Goal: Complete application form: Complete application form

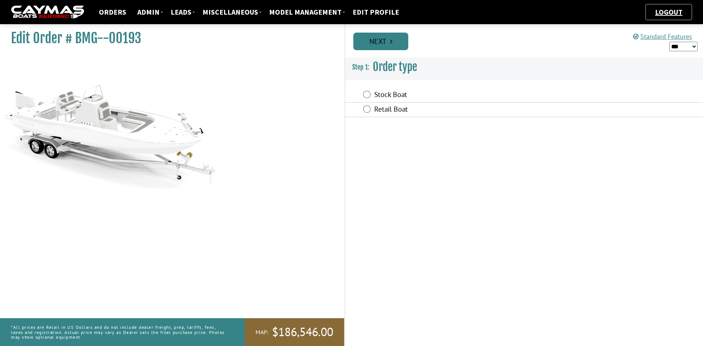
click at [392, 43] on icon "Pagination" at bounding box center [391, 41] width 3 height 7
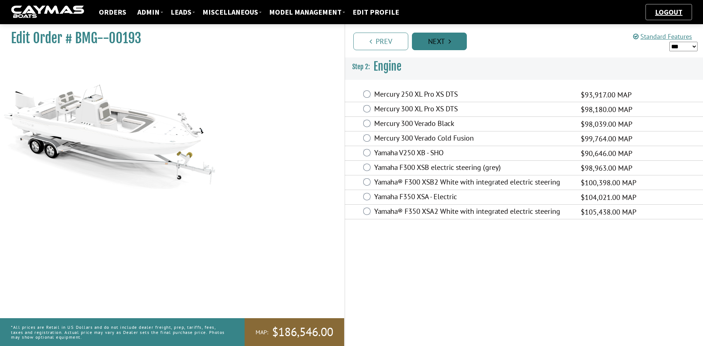
click at [452, 44] on link "Next" at bounding box center [439, 42] width 55 height 18
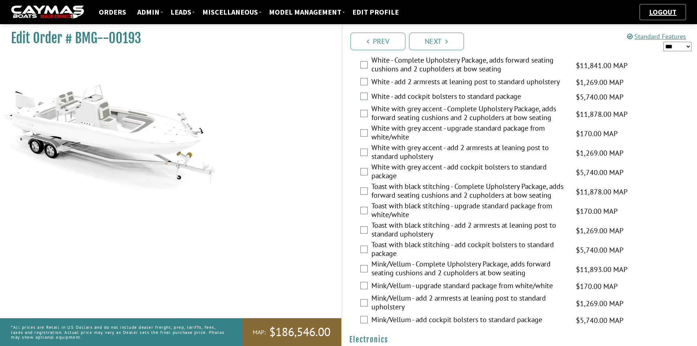
scroll to position [1391, 0]
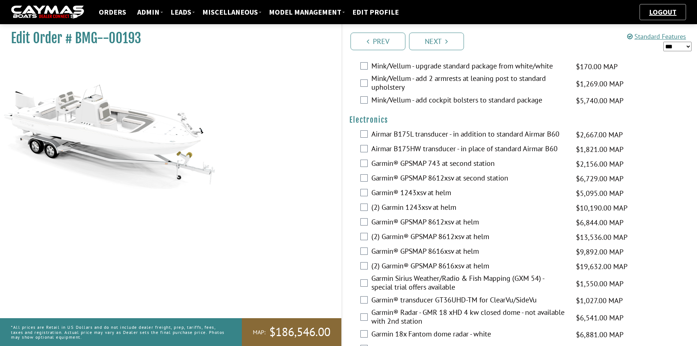
click at [378, 188] on label "Garmin® 1243xsv at helm" at bounding box center [470, 193] width 196 height 11
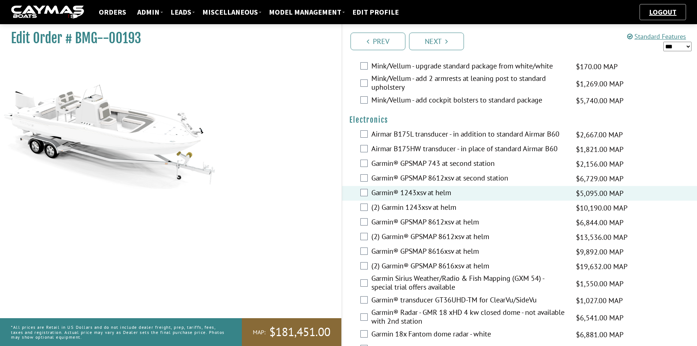
scroll to position [1596, 0]
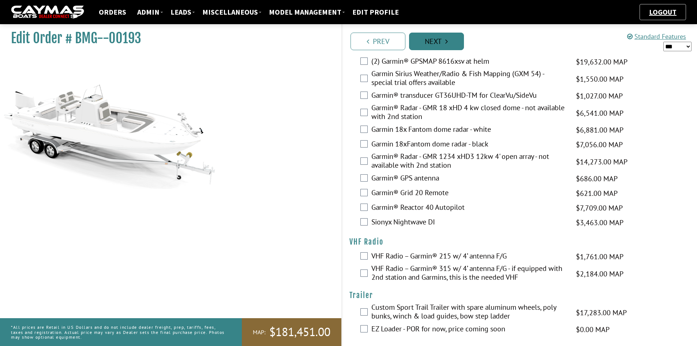
click at [431, 43] on link "Next" at bounding box center [436, 42] width 55 height 18
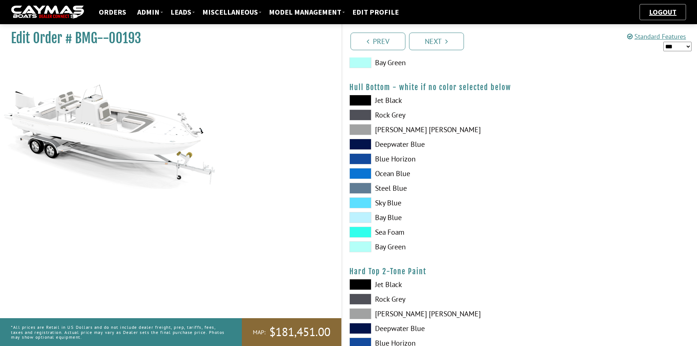
scroll to position [451, 0]
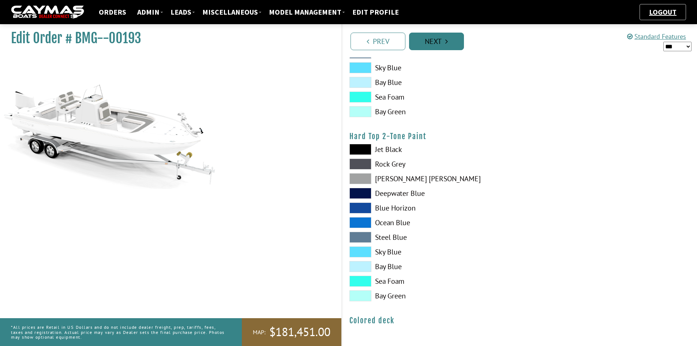
click at [433, 36] on link "Next" at bounding box center [436, 42] width 55 height 18
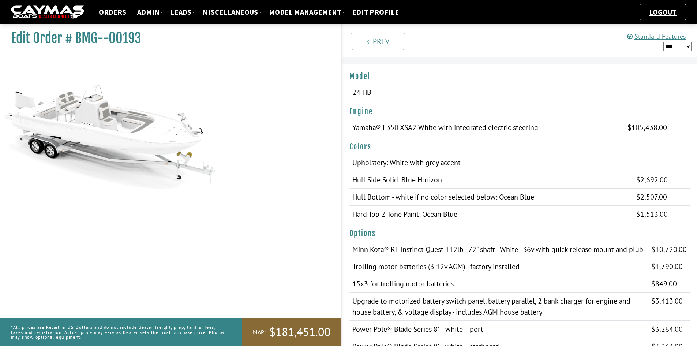
scroll to position [0, 0]
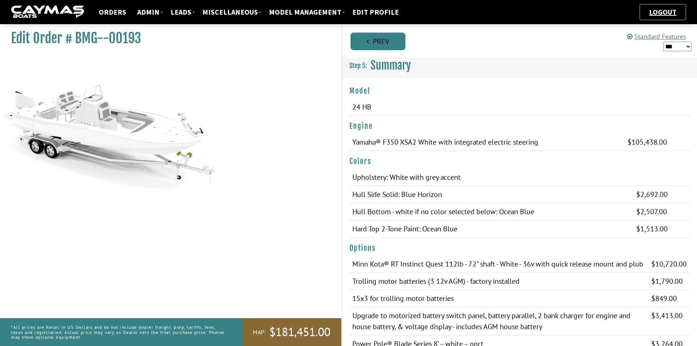
click at [393, 41] on link "Prev" at bounding box center [378, 42] width 55 height 18
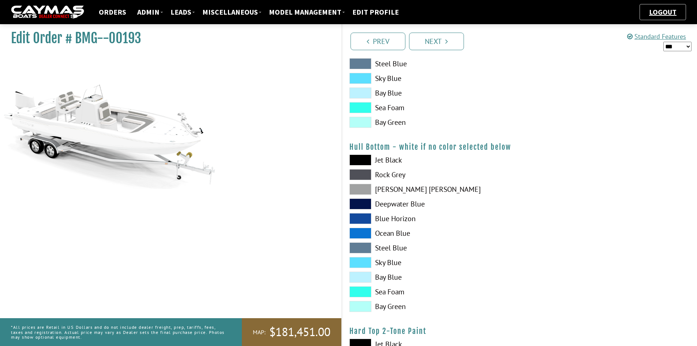
scroll to position [293, 0]
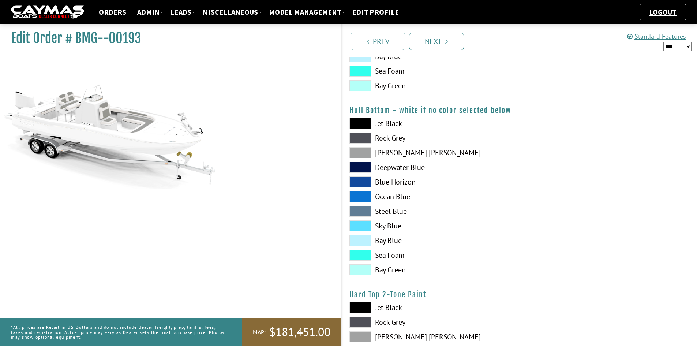
click at [363, 198] on span at bounding box center [361, 196] width 22 height 11
click at [362, 198] on span at bounding box center [361, 196] width 22 height 11
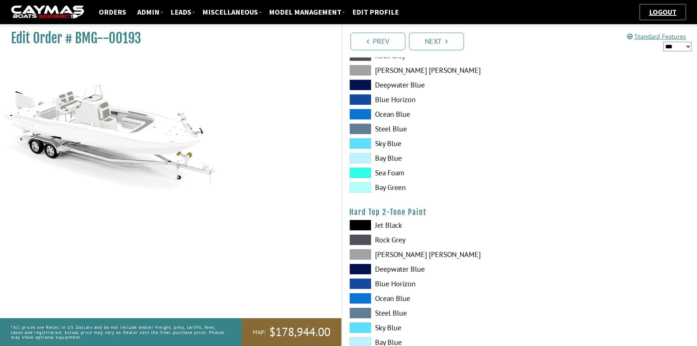
scroll to position [403, 0]
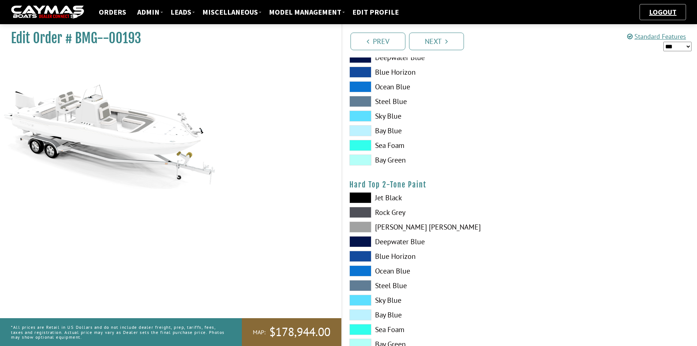
click at [365, 273] on span at bounding box center [361, 270] width 22 height 11
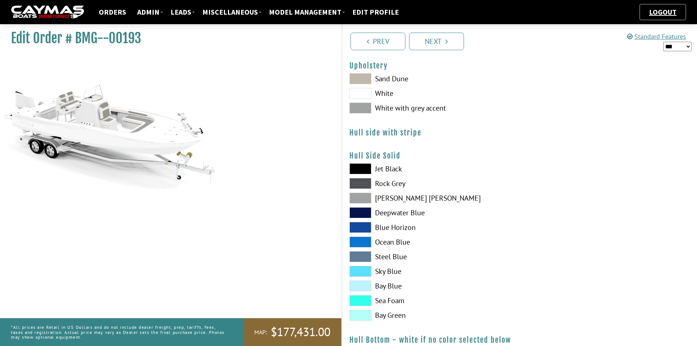
scroll to position [48, 0]
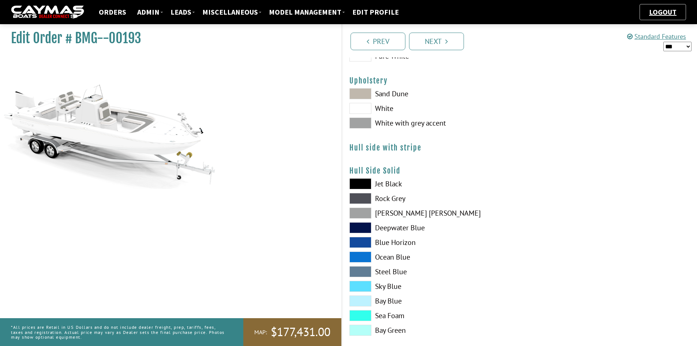
click at [357, 243] on span at bounding box center [361, 242] width 22 height 11
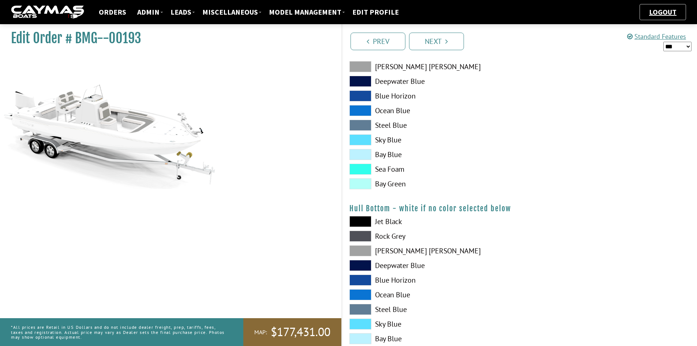
scroll to position [0, 0]
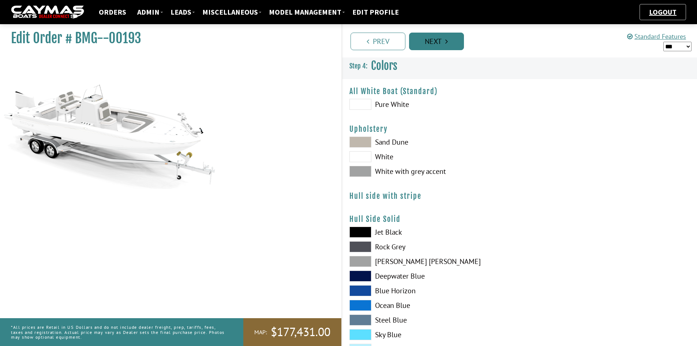
click at [438, 42] on link "Next" at bounding box center [436, 42] width 55 height 18
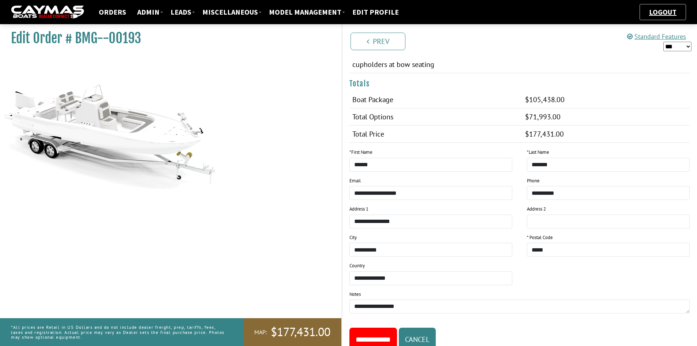
scroll to position [543, 0]
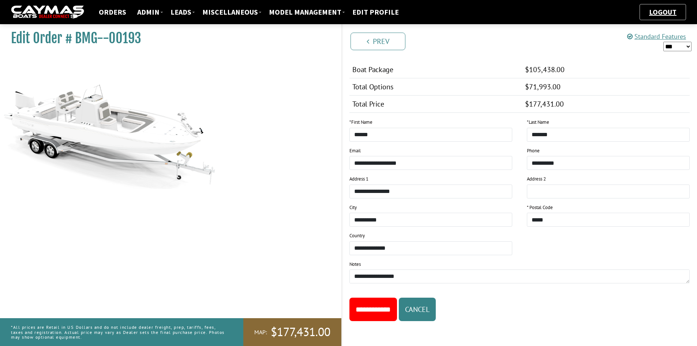
click at [384, 312] on input "**********" at bounding box center [374, 309] width 48 height 23
